Goal: Task Accomplishment & Management: Use online tool/utility

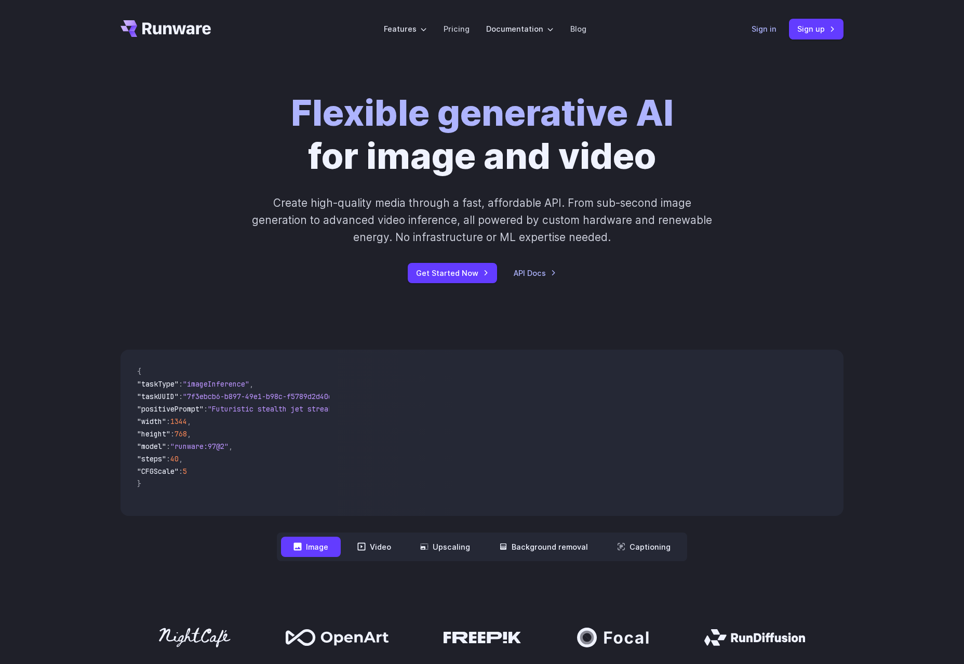
click at [760, 29] on link "Sign in" at bounding box center [763, 29] width 25 height 12
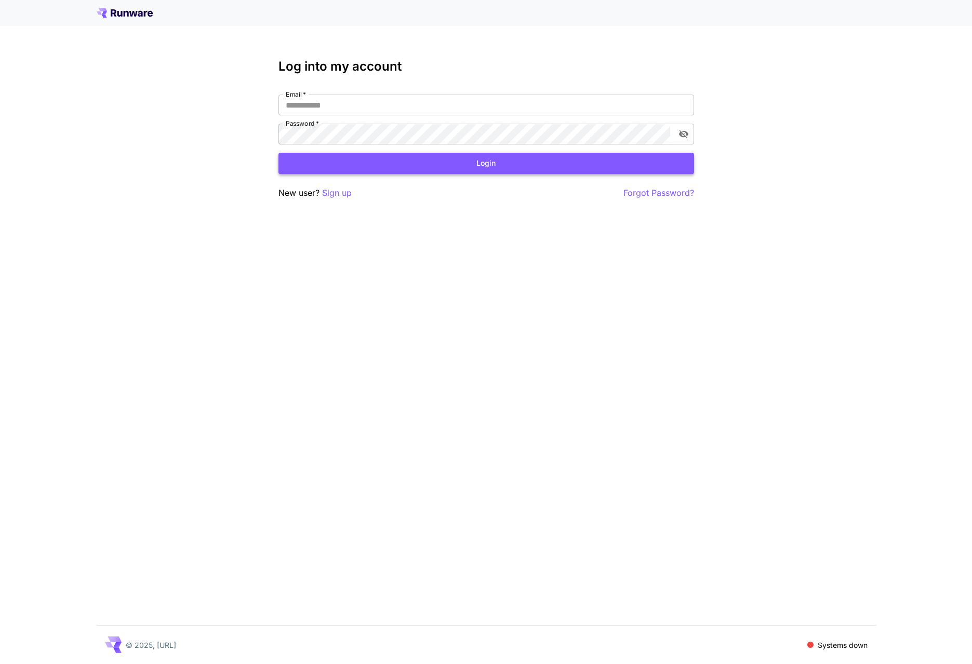
type input "**********"
click at [454, 171] on button "Login" at bounding box center [485, 163] width 415 height 21
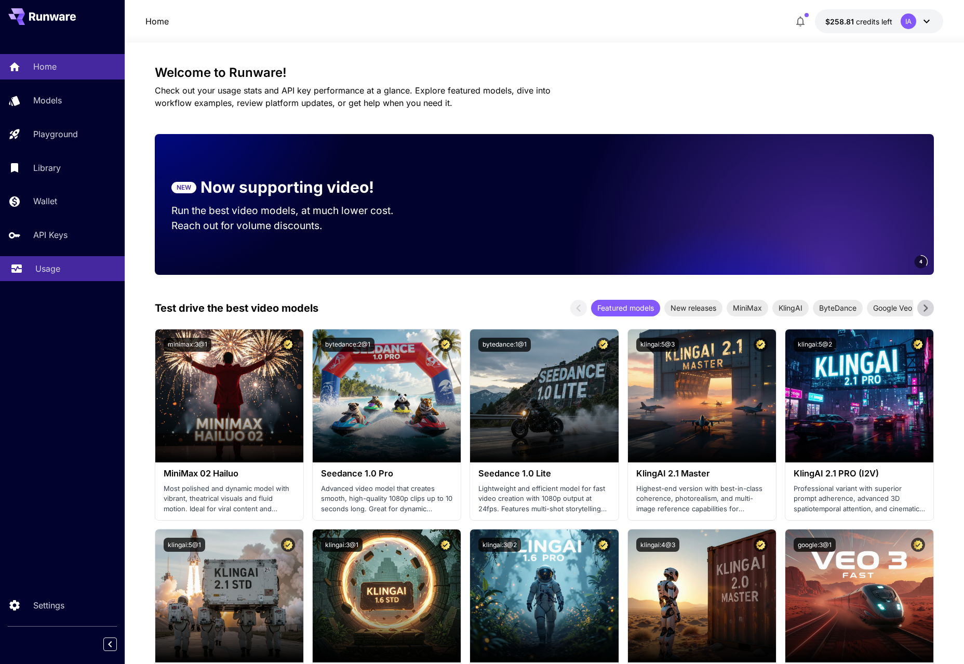
click at [52, 262] on p "Usage" at bounding box center [47, 268] width 25 height 12
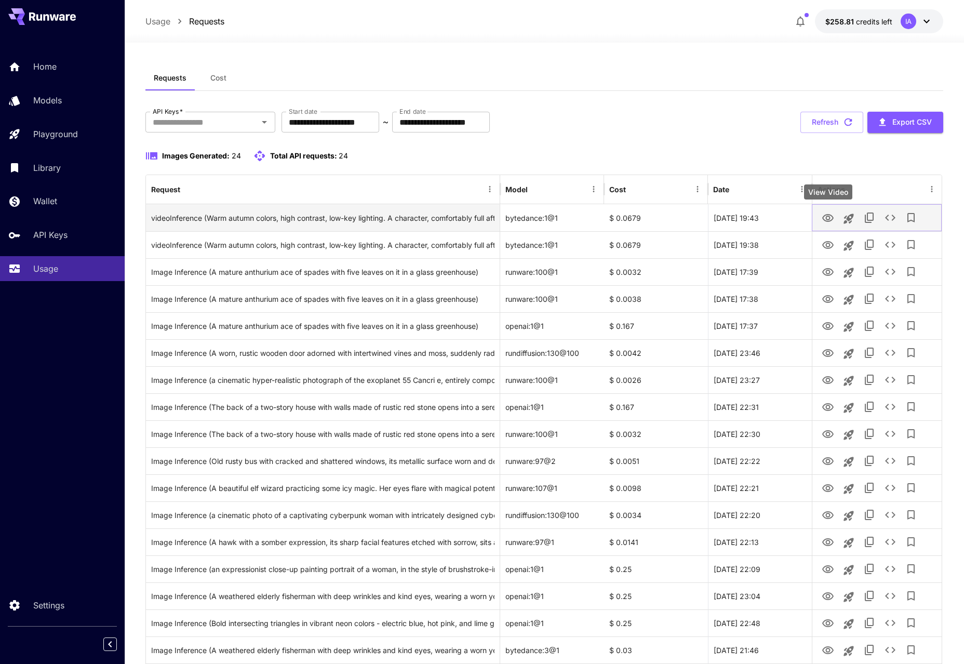
click at [830, 216] on icon "View Video" at bounding box center [828, 218] width 12 height 12
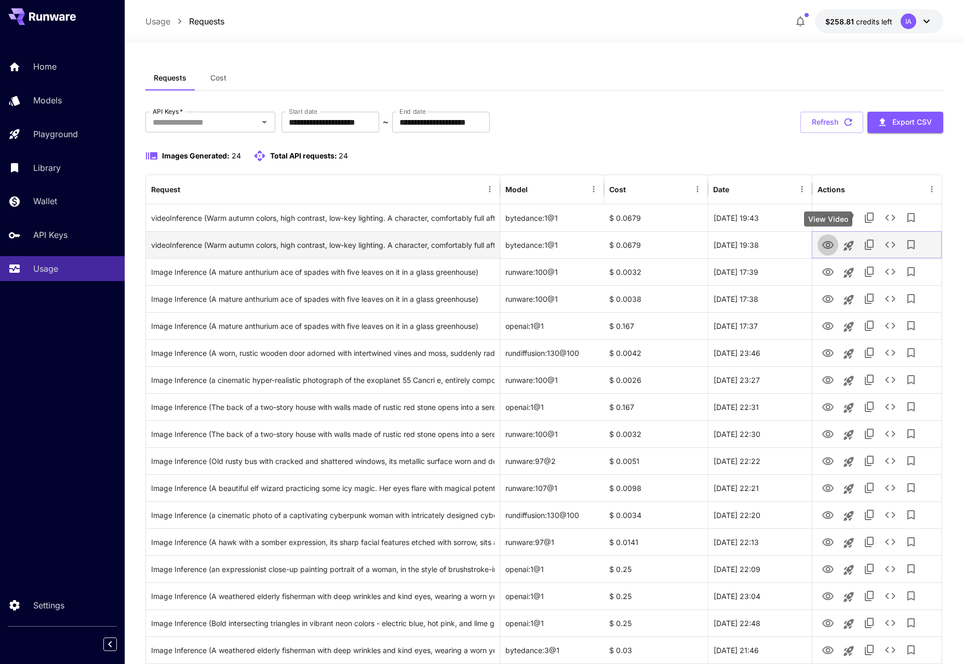
click at [829, 249] on icon "View Video" at bounding box center [828, 245] width 12 height 12
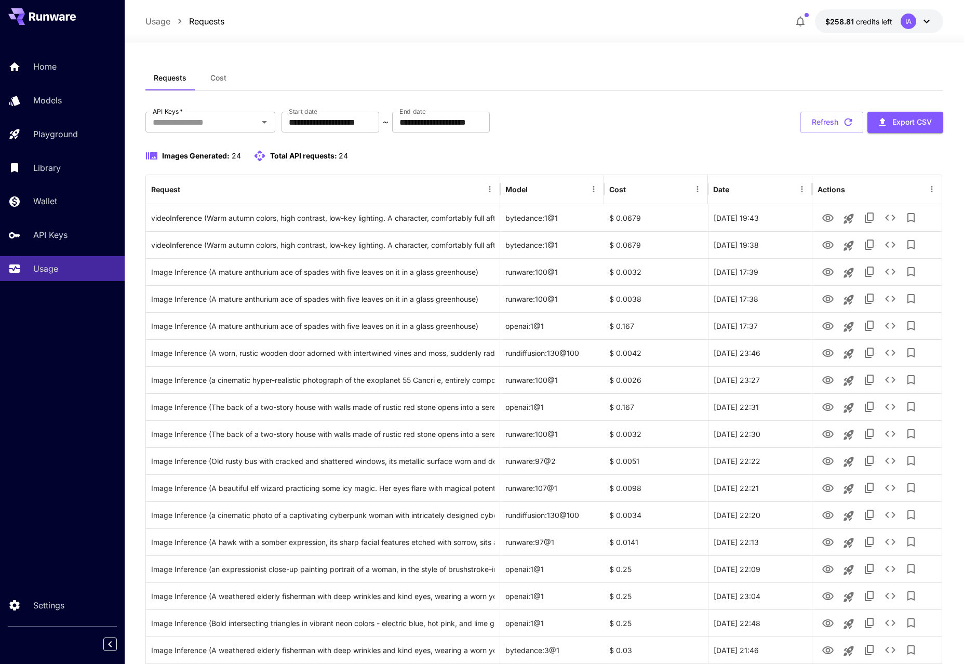
click at [136, 220] on section "**********" at bounding box center [544, 477] width 839 height 869
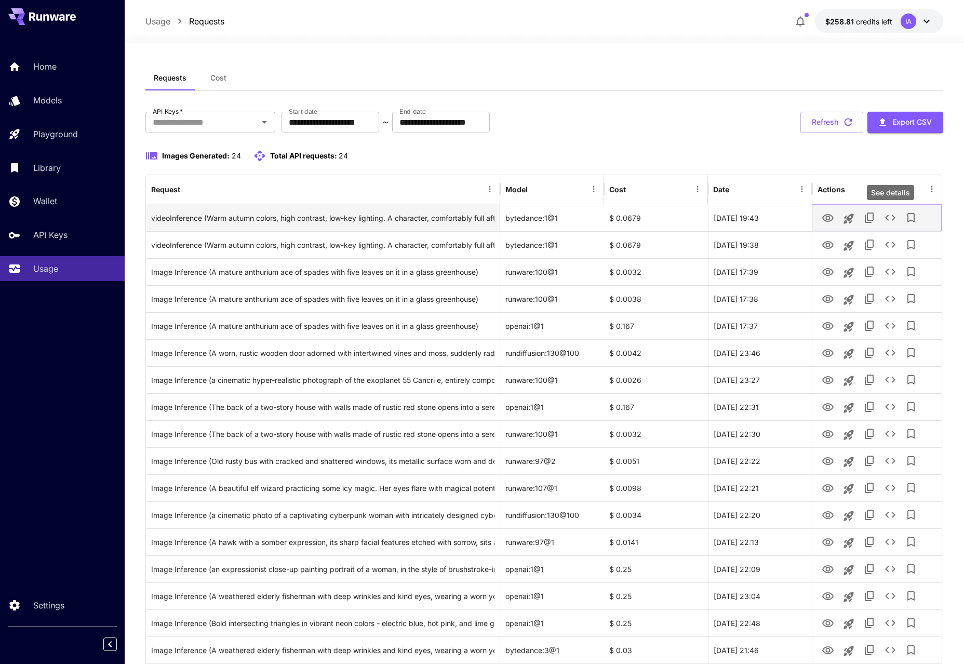
click at [893, 216] on icon "See details" at bounding box center [890, 217] width 10 height 6
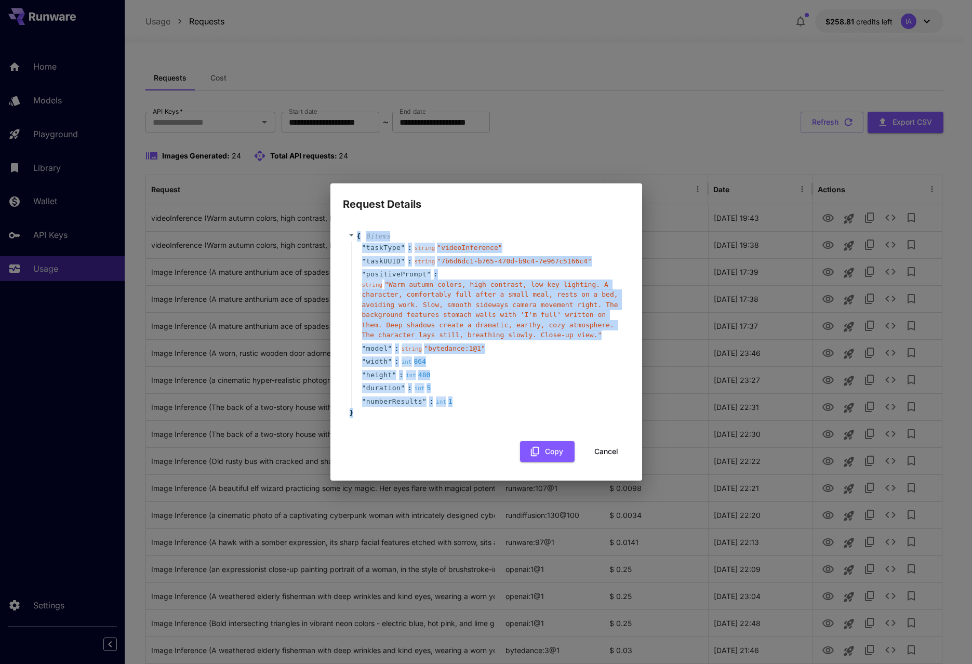
drag, startPoint x: 364, startPoint y: 414, endPoint x: 353, endPoint y: 237, distance: 177.4
click at [353, 237] on div "{ 8 item s " taskType " : string " videoInference " " taskUUID " : string " 7b6…" at bounding box center [486, 324] width 276 height 187
click at [400, 301] on span "" Warm autumn colors, high contrast, low-key lighting. A character, comfortably…" at bounding box center [490, 309] width 256 height 59
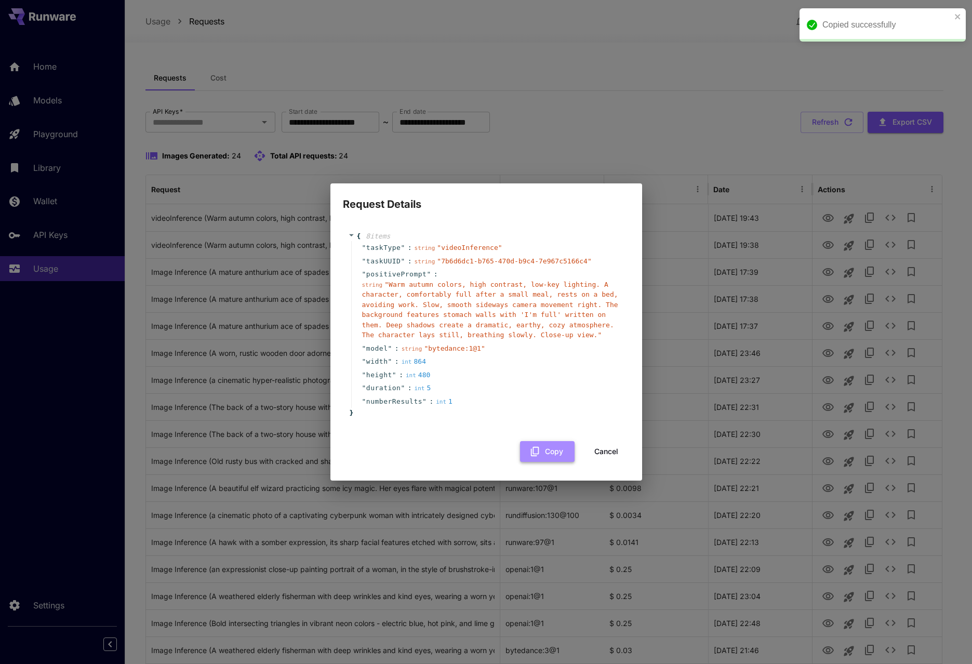
click at [539, 451] on icon "button" at bounding box center [534, 451] width 11 height 11
click at [649, 109] on div "Request Details { 8 item s " taskType " : string " videoInference " " taskUUID …" at bounding box center [486, 332] width 972 height 664
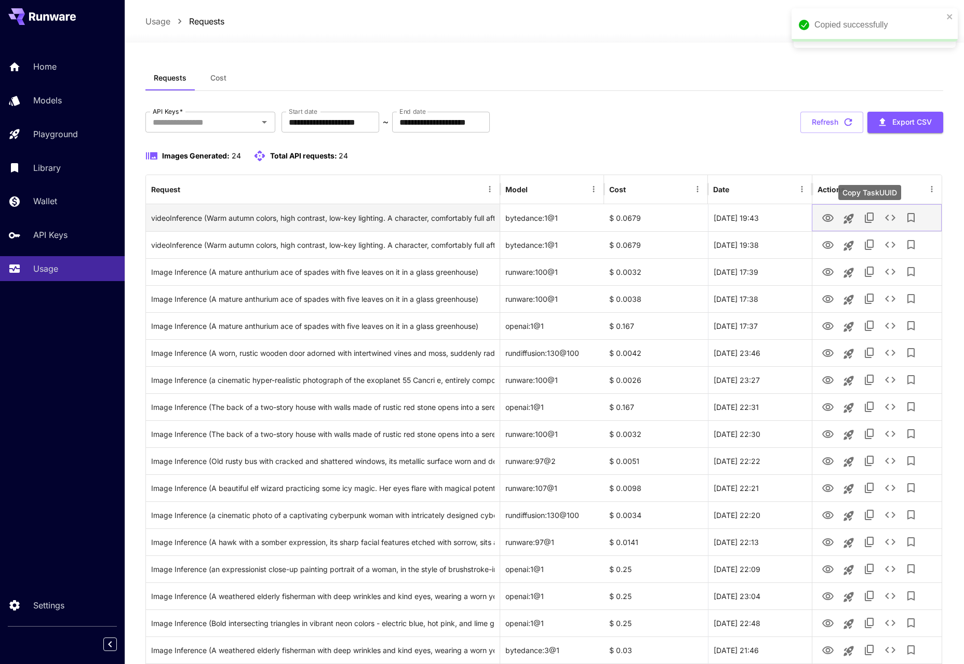
click at [867, 218] on icon "Copy TaskUUID" at bounding box center [869, 217] width 9 height 10
click at [453, 218] on div "videoInference (Warm autumn colors, high contrast, low-key lighting. A characte…" at bounding box center [322, 218] width 343 height 26
click at [855, 217] on button "Launch in playground" at bounding box center [848, 218] width 21 height 21
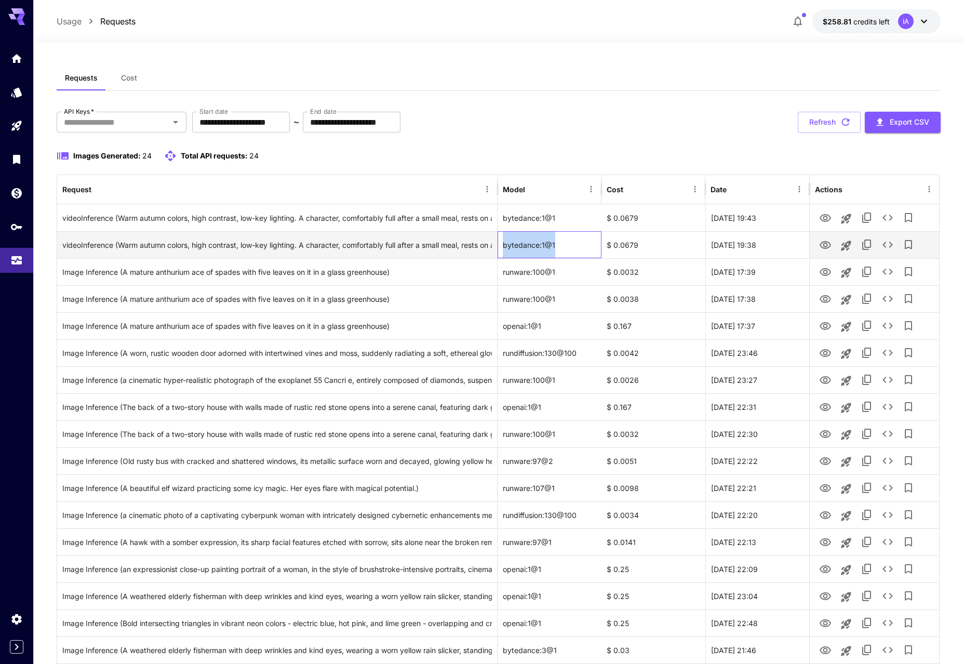
drag, startPoint x: 566, startPoint y: 246, endPoint x: 499, endPoint y: 249, distance: 66.5
click at [499, 249] on div "bytedance:1@1" at bounding box center [550, 244] width 104 height 27
click at [525, 248] on div "bytedance:1@1" at bounding box center [550, 244] width 104 height 27
click at [561, 122] on div "**********" at bounding box center [499, 122] width 884 height 21
click at [597, 144] on div "**********" at bounding box center [499, 496] width 884 height 769
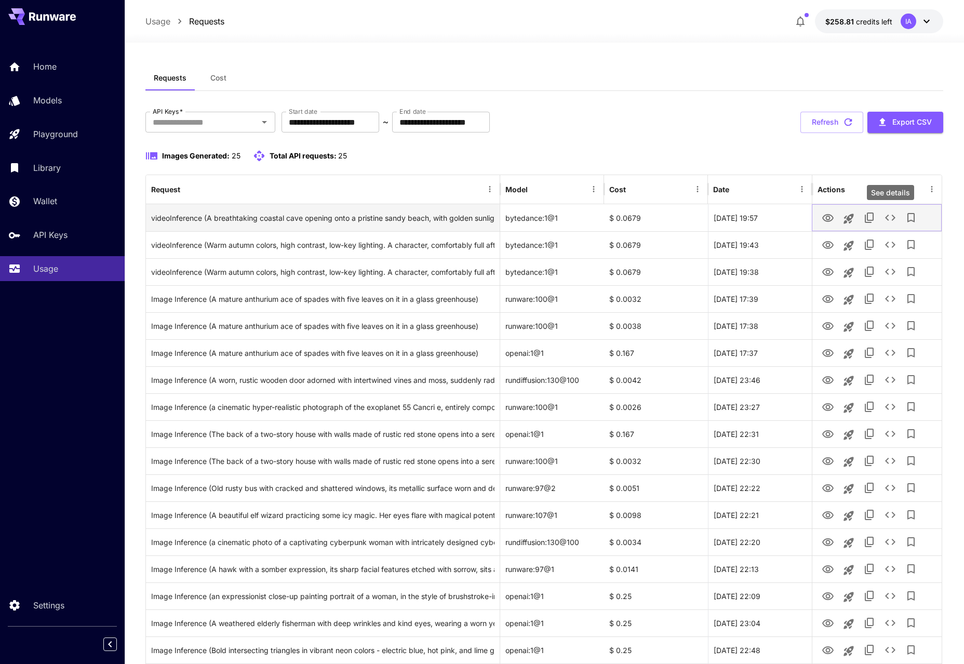
click at [890, 220] on icon "See details" at bounding box center [890, 217] width 12 height 12
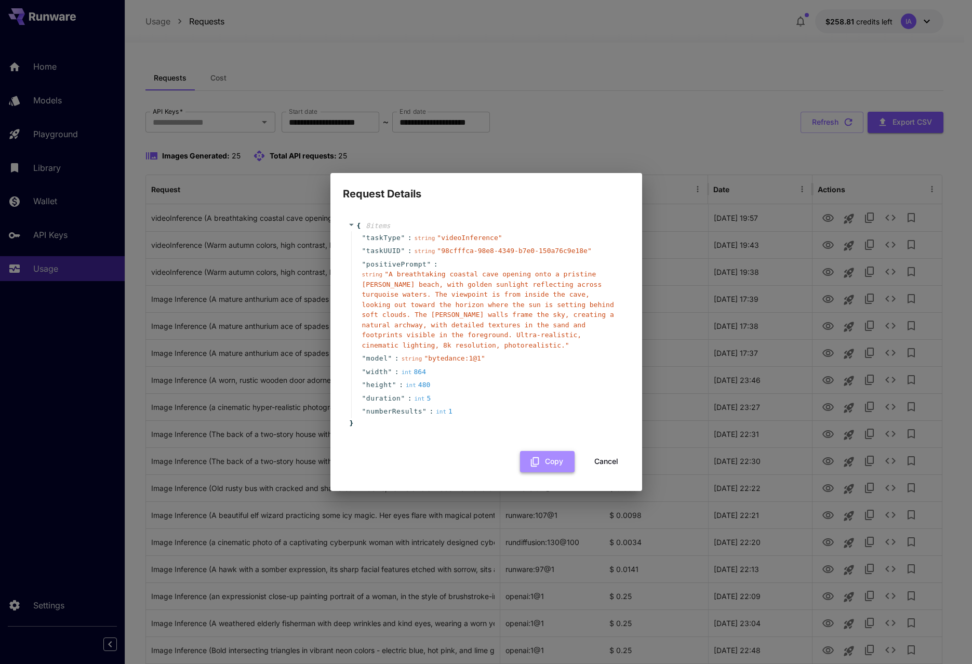
click at [559, 461] on button "Copy" at bounding box center [547, 461] width 55 height 21
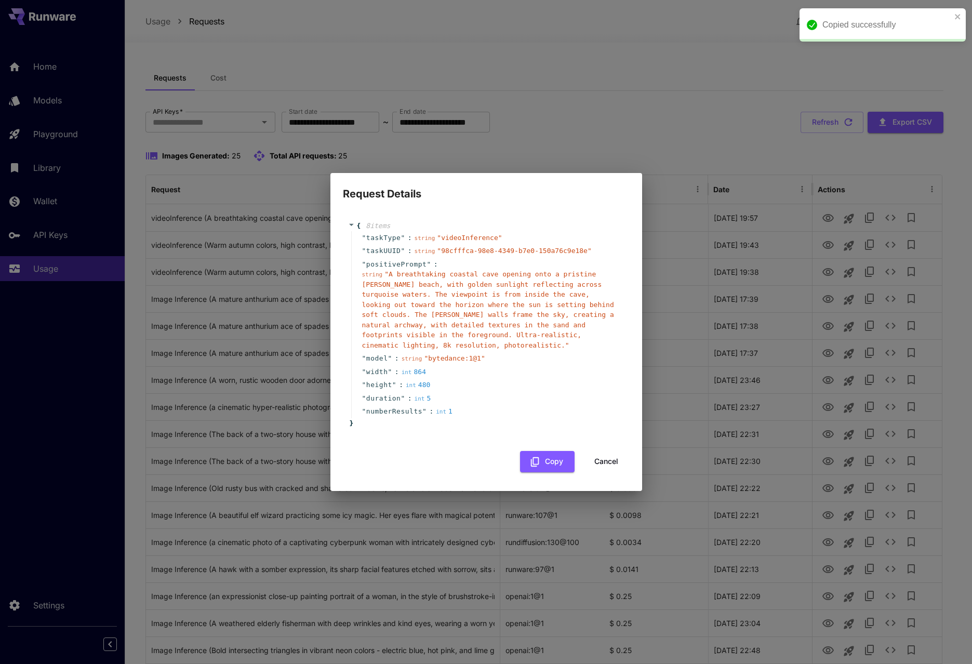
click at [798, 291] on div "Request Details { 8 item s " taskType " : string " videoInference " " taskUUID …" at bounding box center [486, 332] width 972 height 664
click at [601, 460] on button "Cancel" at bounding box center [606, 461] width 47 height 21
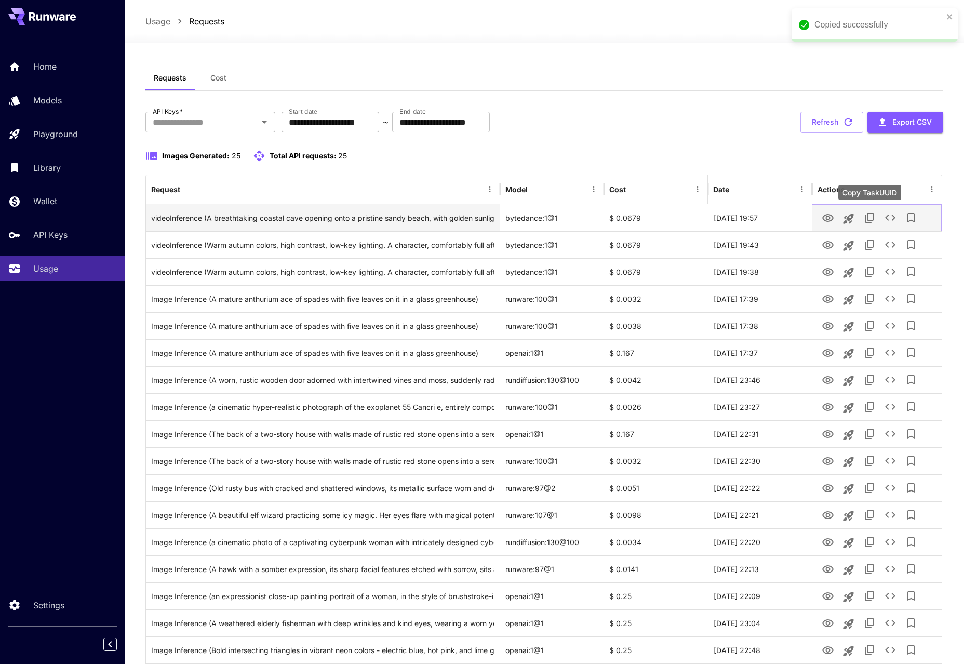
click at [866, 217] on icon "Copy TaskUUID" at bounding box center [869, 217] width 9 height 10
click at [828, 218] on icon "View Video" at bounding box center [828, 218] width 12 height 12
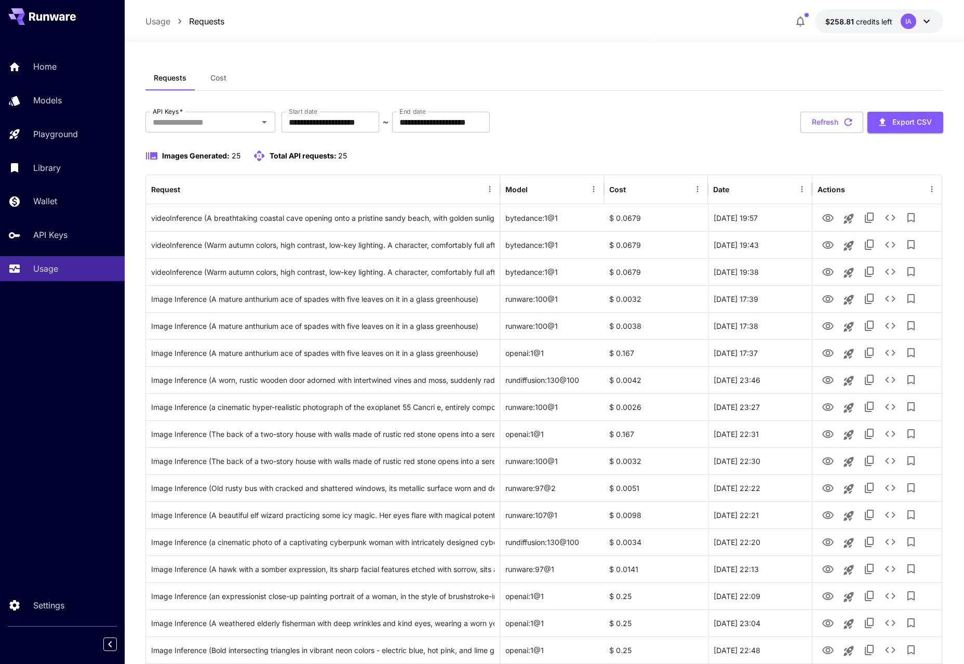
click at [635, 141] on div "**********" at bounding box center [543, 510] width 797 height 796
